Goal: Find specific page/section: Find specific page/section

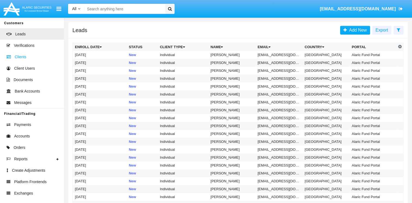
click at [40, 60] on link "Clients" at bounding box center [32, 56] width 64 height 11
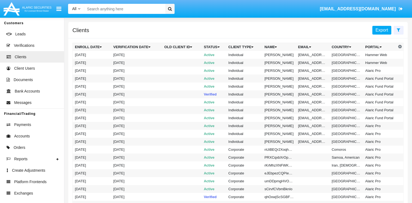
click at [386, 30] on span "Export" at bounding box center [381, 30] width 13 height 5
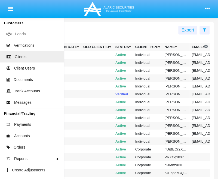
click at [206, 31] on icon at bounding box center [205, 30] width 4 height 4
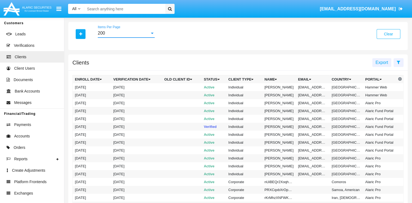
click at [128, 34] on div "200" at bounding box center [124, 33] width 52 height 5
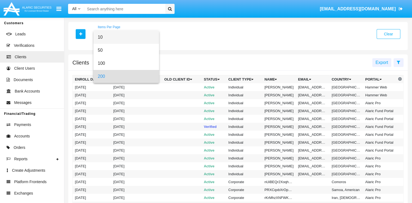
click at [124, 40] on span "10" at bounding box center [126, 37] width 57 height 13
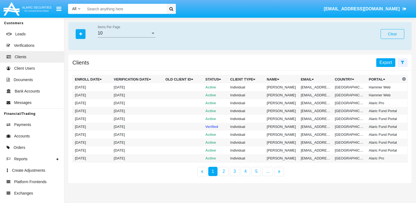
click at [382, 62] on span "Export" at bounding box center [385, 62] width 13 height 5
click at [22, 32] on span "Leads" at bounding box center [20, 34] width 10 height 6
